Goal: Check status: Check status

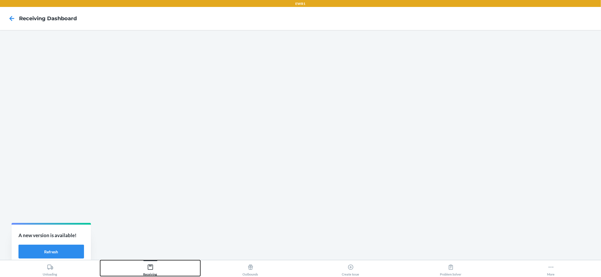
click at [150, 268] on icon at bounding box center [150, 267] width 6 height 6
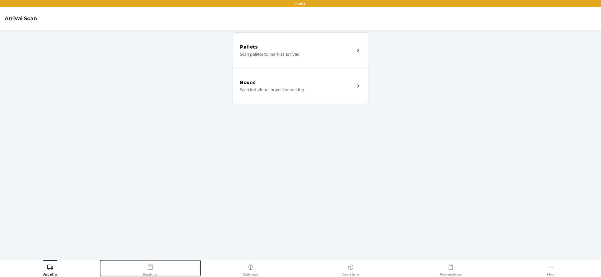
click at [151, 269] on icon at bounding box center [149, 266] width 5 height 5
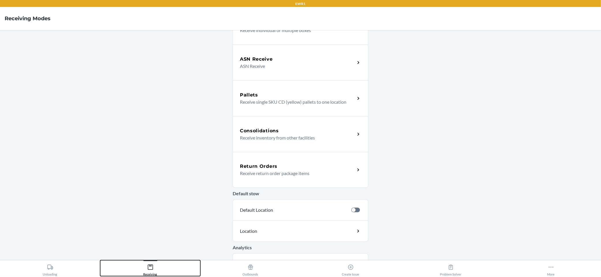
scroll to position [125, 0]
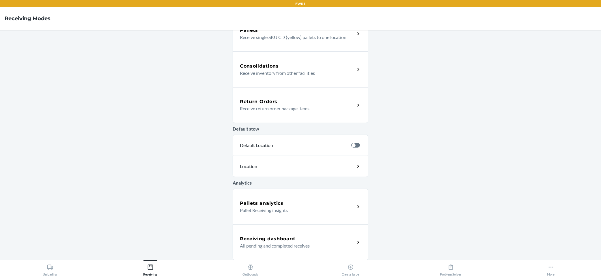
click at [280, 207] on p "Pallet Receiving insights" at bounding box center [295, 210] width 111 height 7
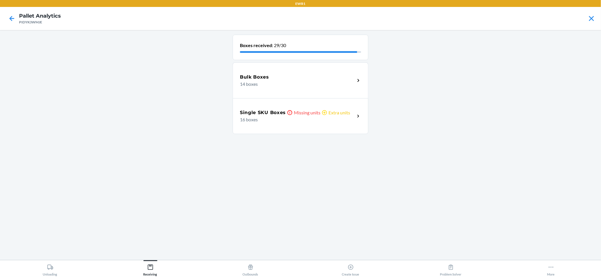
click at [311, 112] on p "Missing units" at bounding box center [307, 112] width 27 height 7
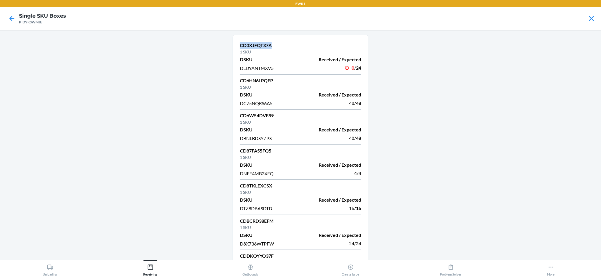
drag, startPoint x: 237, startPoint y: 44, endPoint x: 289, endPoint y: 45, distance: 52.2
click at [289, 45] on p "CD3XJFQT37A" at bounding box center [300, 45] width 121 height 7
copy p "CD3XJFQT37A"
drag, startPoint x: 236, startPoint y: 79, endPoint x: 291, endPoint y: 81, distance: 54.3
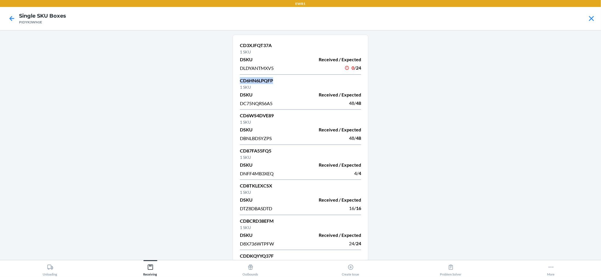
copy p "CD6HN6LPQFP"
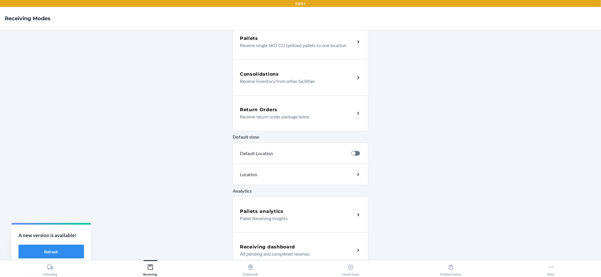
scroll to position [125, 0]
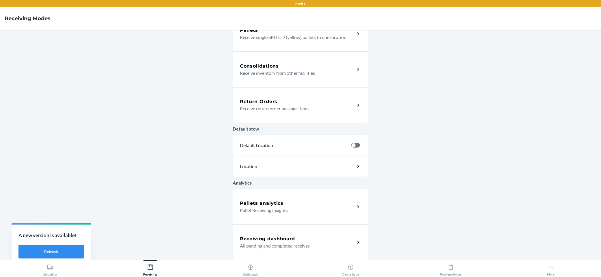
click at [261, 234] on div "Receiving dashboard All pending and completed receives" at bounding box center [301, 242] width 136 height 36
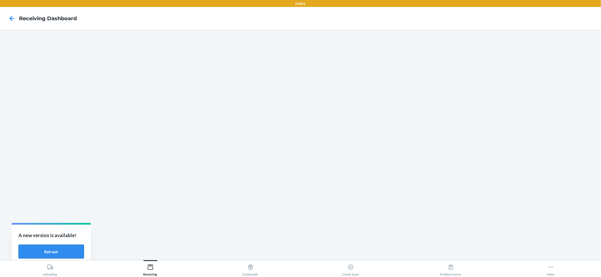
click at [55, 251] on button "Refresh" at bounding box center [50, 251] width 65 height 14
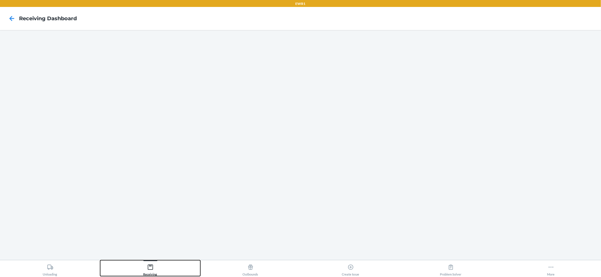
click at [158, 268] on button "Receiving" at bounding box center [150, 268] width 100 height 16
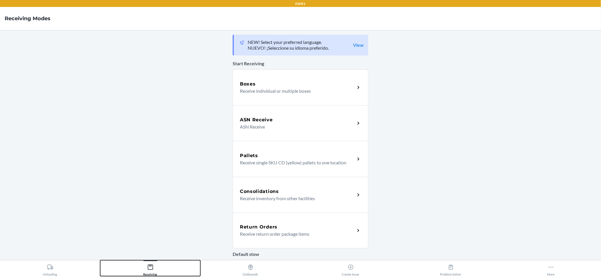
scroll to position [125, 0]
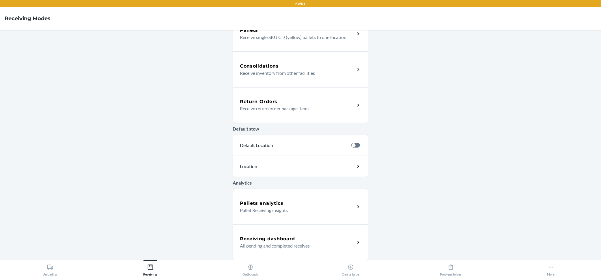
click at [270, 236] on h5 "Receiving dashboard" at bounding box center [267, 238] width 55 height 7
